Goal: Navigation & Orientation: Find specific page/section

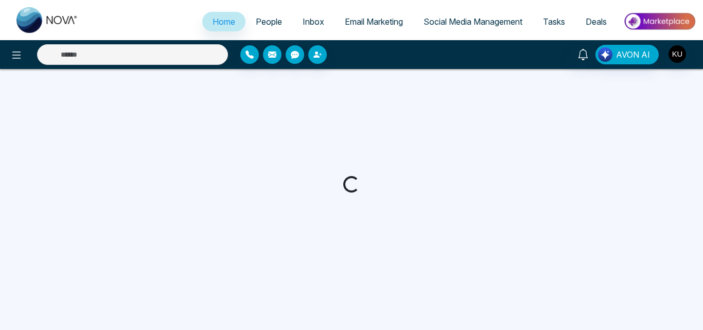
select select "*"
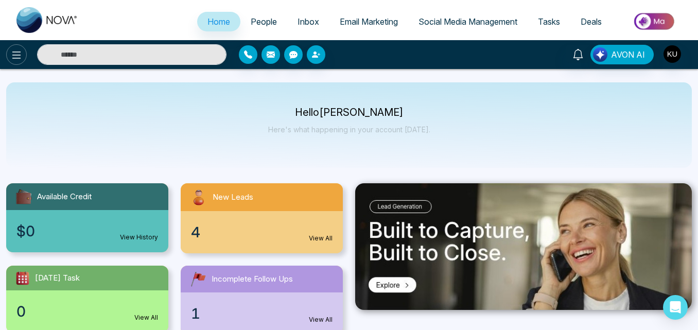
click at [19, 54] on icon at bounding box center [16, 55] width 12 height 12
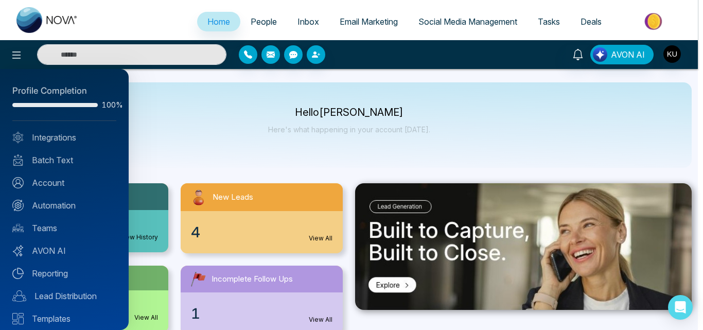
click at [182, 92] on div at bounding box center [351, 165] width 703 height 330
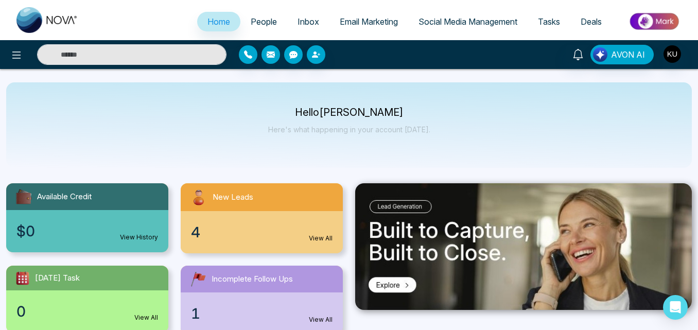
click at [320, 234] on link "View All" at bounding box center [321, 238] width 24 height 9
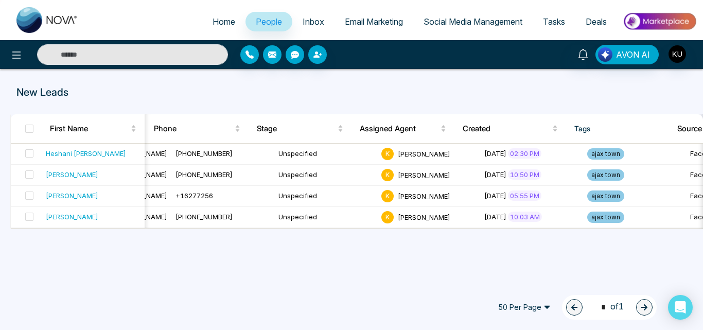
scroll to position [0, 214]
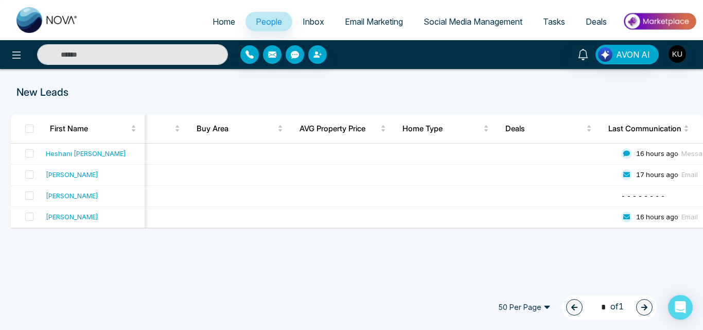
select select "*"
